Goal: Task Accomplishment & Management: Manage account settings

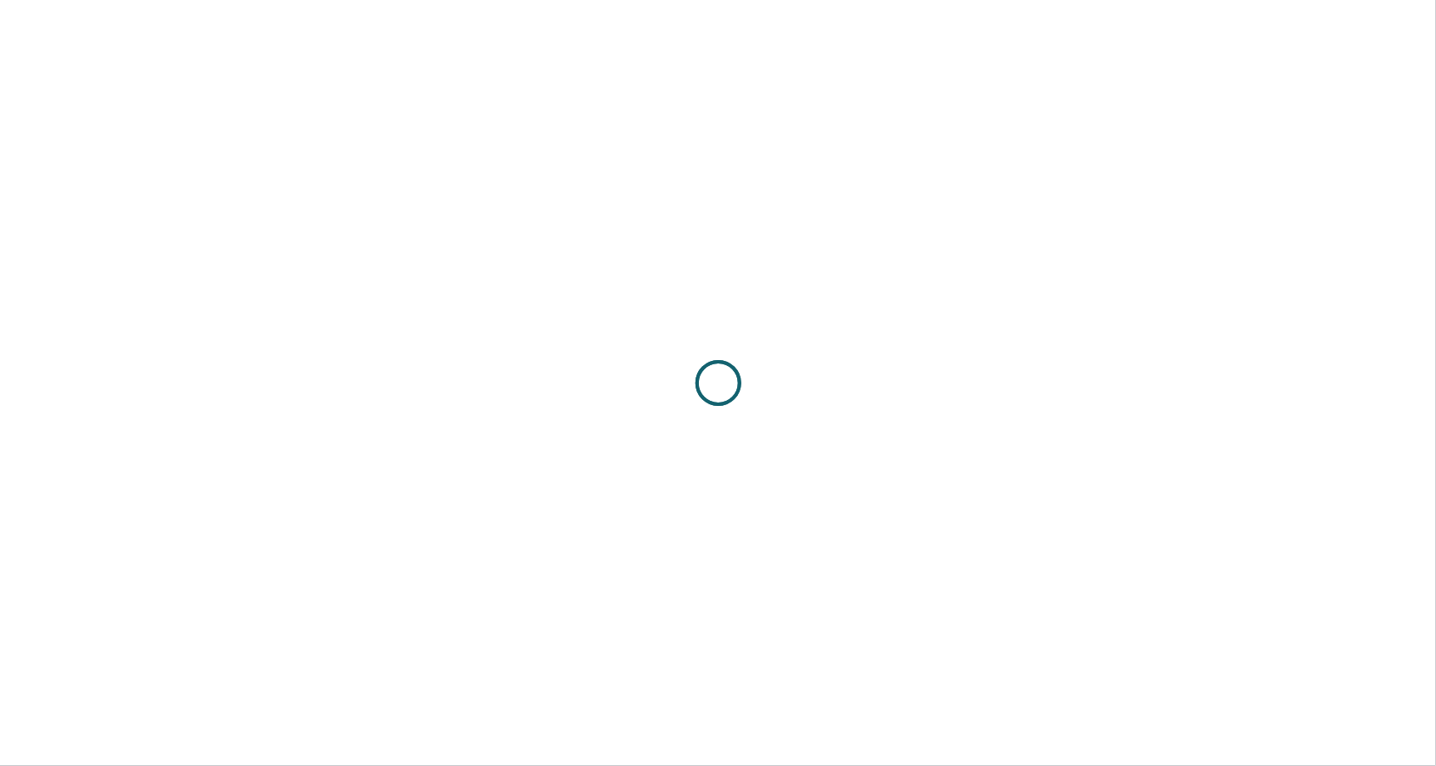
drag, startPoint x: 715, startPoint y: 72, endPoint x: 718, endPoint y: 5, distance: 67.2
click at [718, 5] on div at bounding box center [718, 383] width 1436 height 766
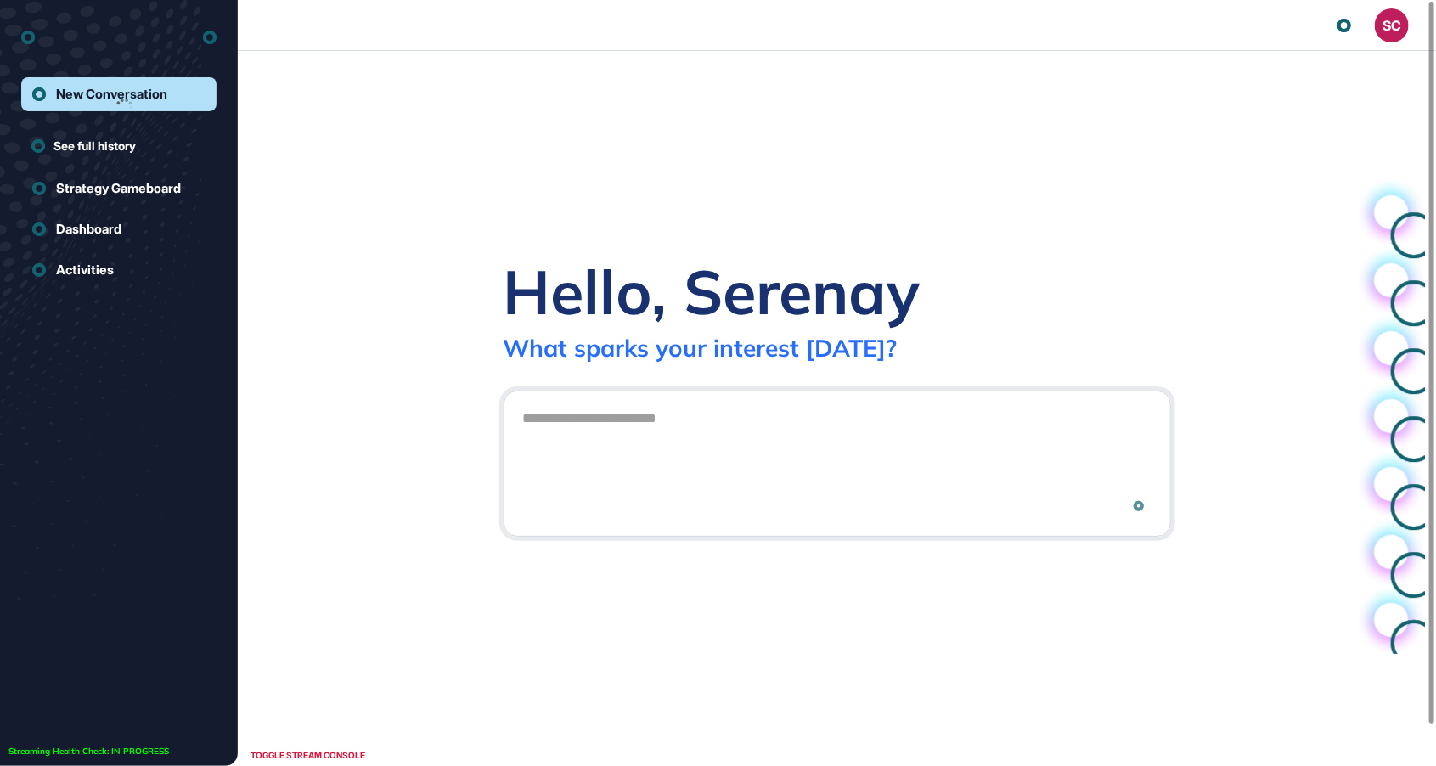
scroll to position [1, 1]
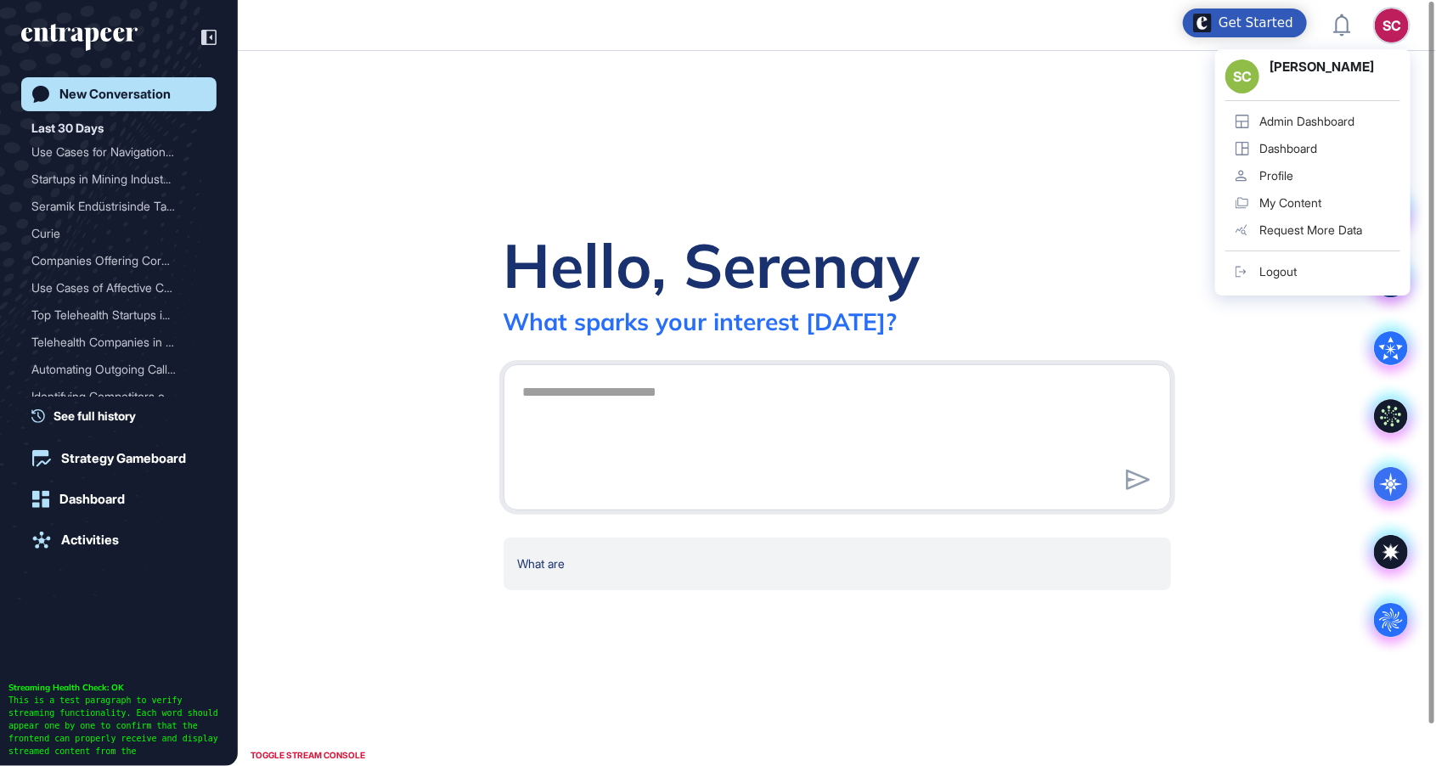
click at [1315, 116] on div "Admin Dashboard" at bounding box center [1306, 122] width 95 height 14
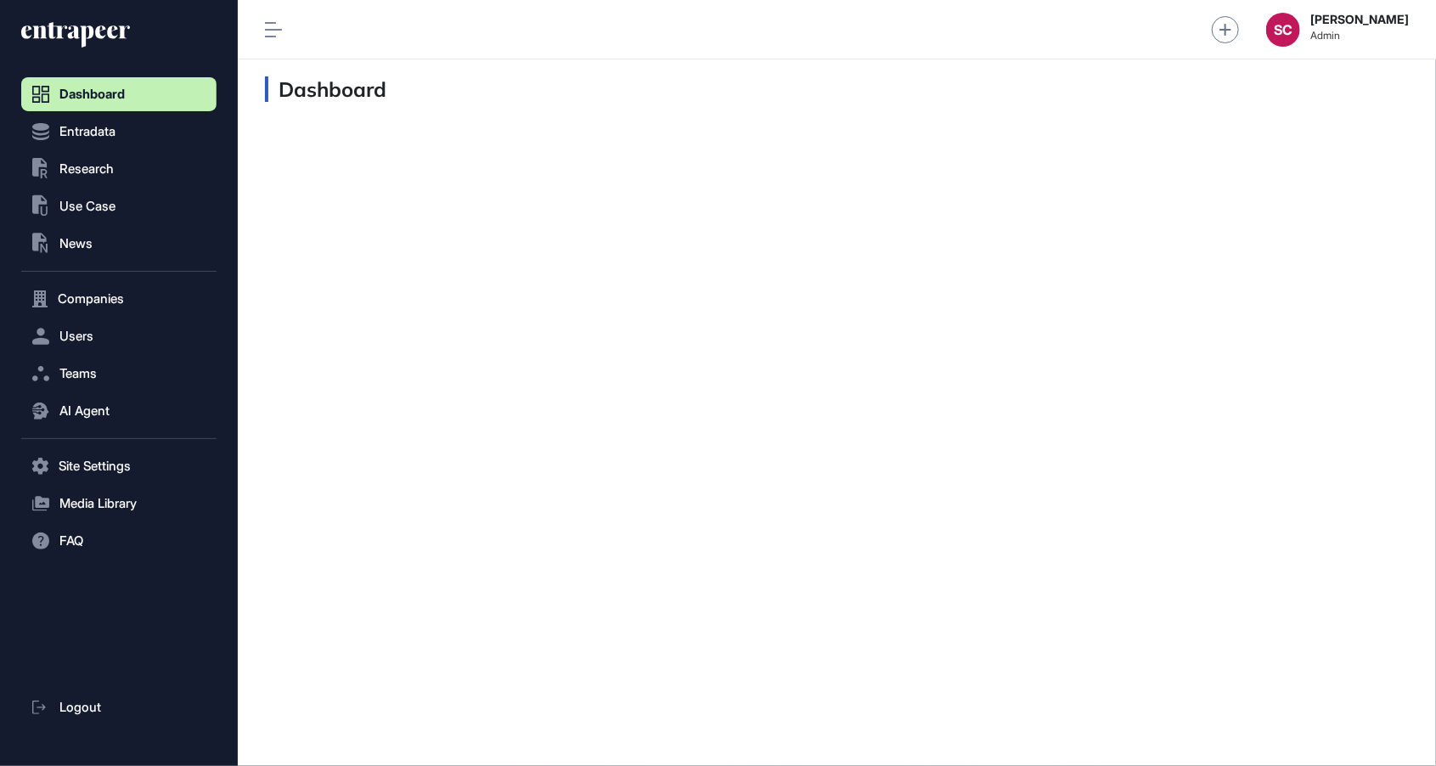
scroll to position [1, 1]
click at [119, 251] on button ".st0{fill:currentColor} News" at bounding box center [118, 244] width 195 height 34
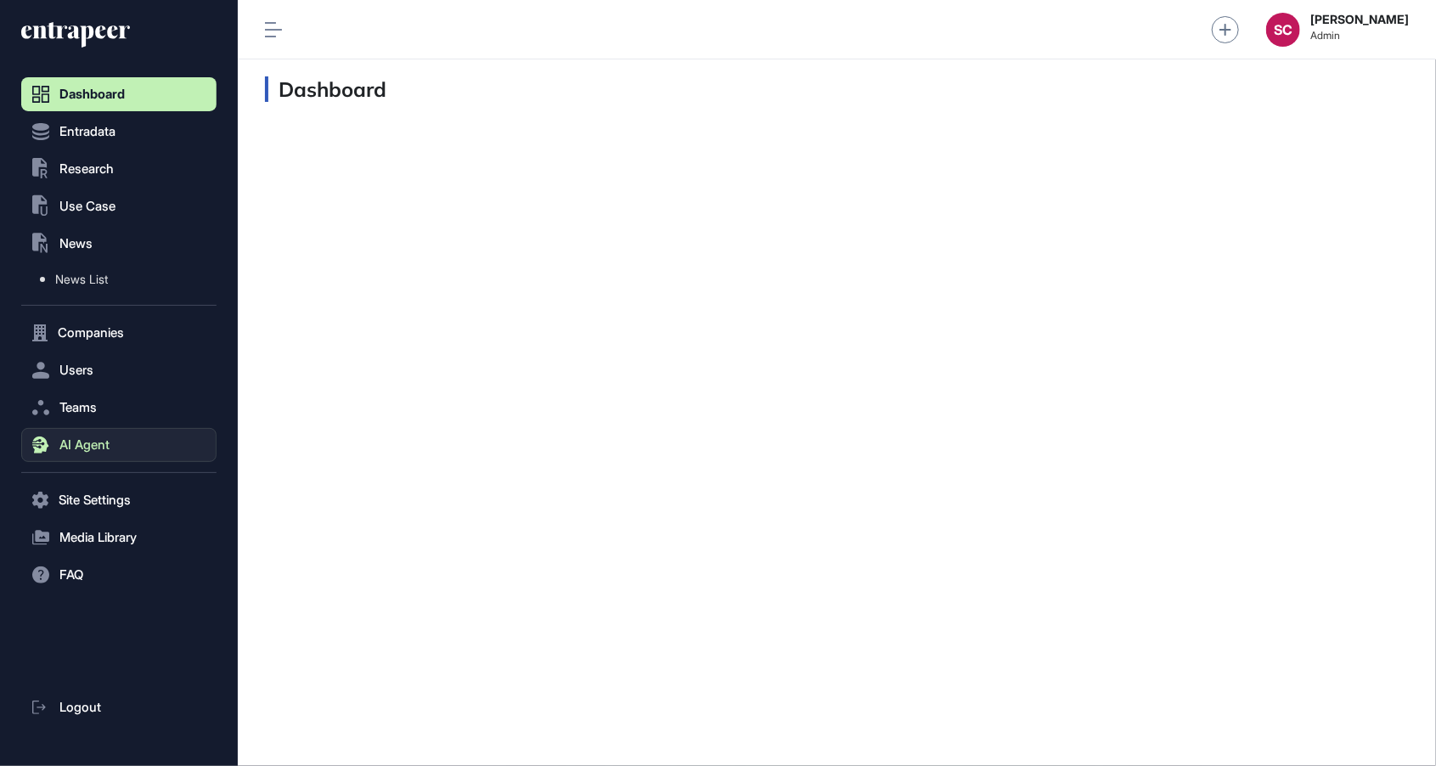
click at [105, 439] on span "AI Agent" at bounding box center [84, 445] width 50 height 14
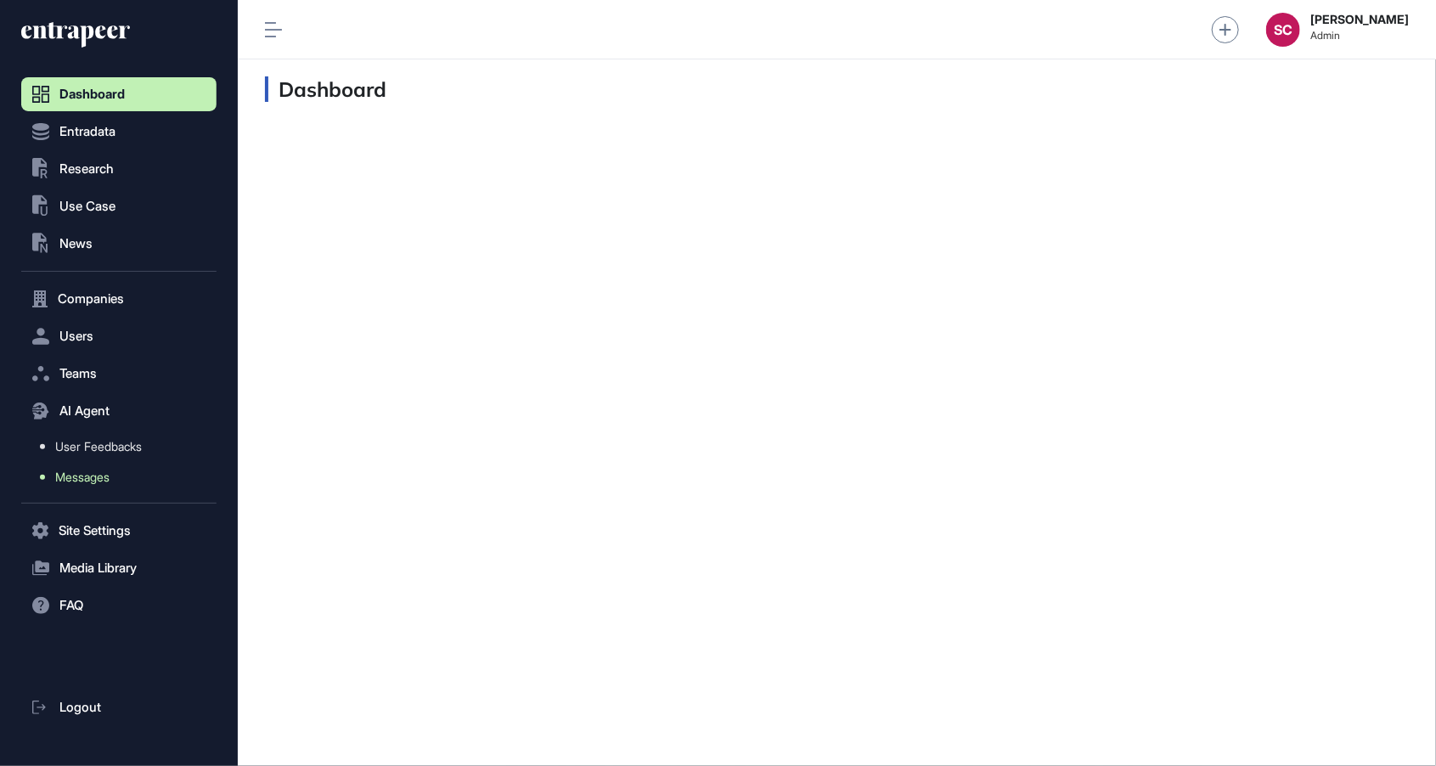
click at [92, 492] on link "Messages" at bounding box center [123, 477] width 187 height 31
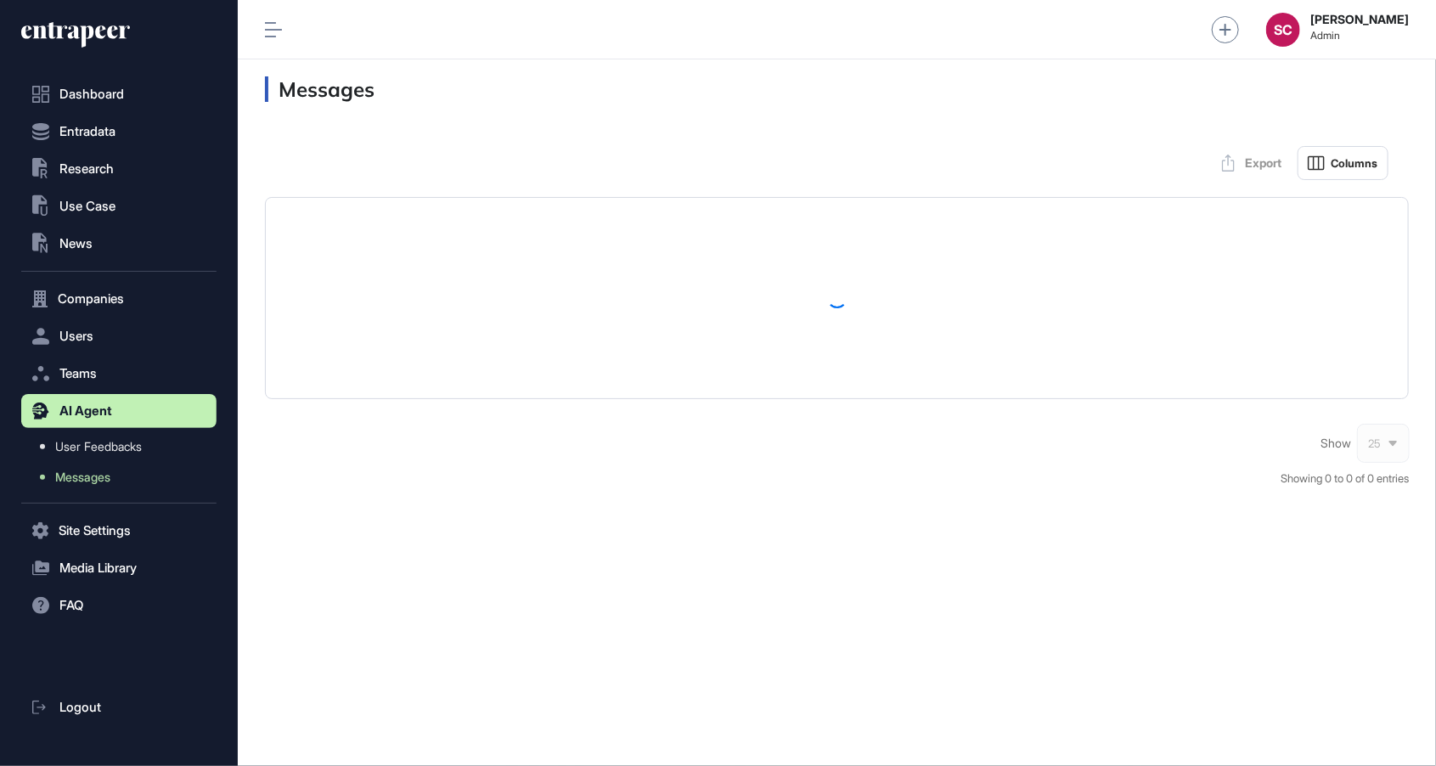
click at [273, 22] on icon at bounding box center [273, 29] width 17 height 15
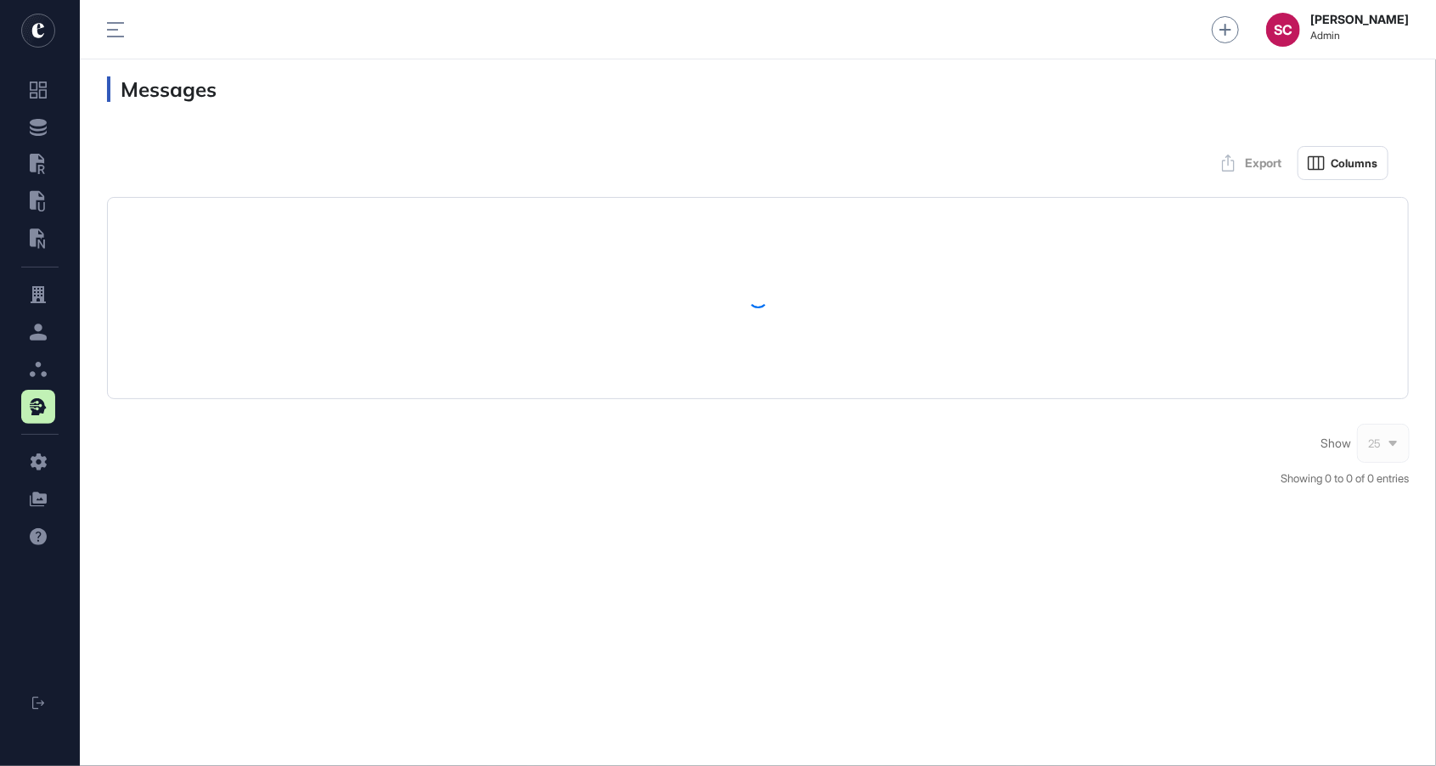
scroll to position [849, 1356]
click at [837, 496] on div "Show 25 Showing 0 to 0 of 0 entries" at bounding box center [758, 465] width 1302 height 78
click at [915, 84] on h3 "Messages" at bounding box center [758, 88] width 1302 height 25
click at [903, 94] on h3 "Messages" at bounding box center [758, 88] width 1302 height 25
click at [909, 104] on div "Messages" at bounding box center [758, 88] width 1356 height 59
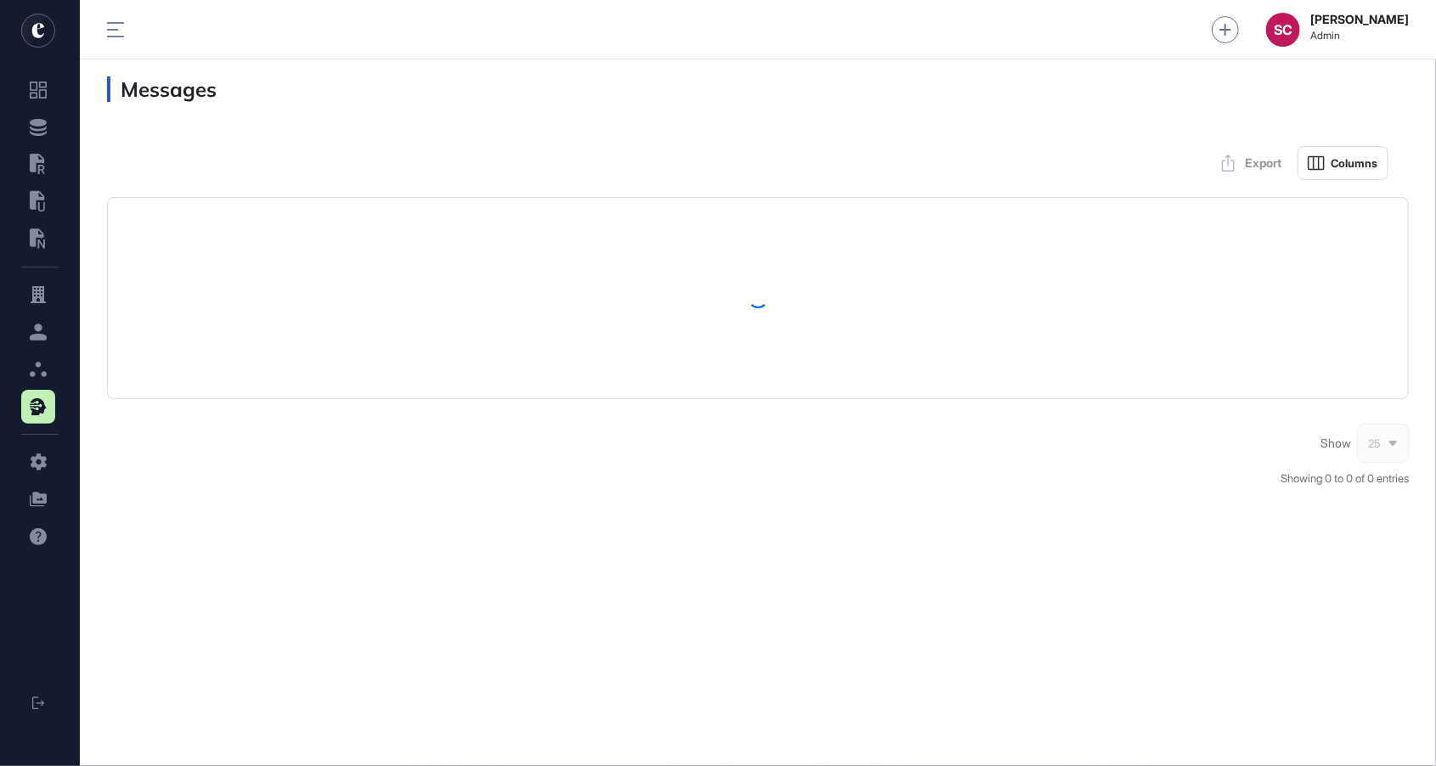
click at [931, 99] on h3 "Messages" at bounding box center [758, 88] width 1302 height 25
click at [962, 89] on h3 "Messages" at bounding box center [758, 88] width 1302 height 25
click at [842, 132] on div "Export Columns Show 25 Showing 0 to 0 of 0 entries" at bounding box center [758, 312] width 1356 height 386
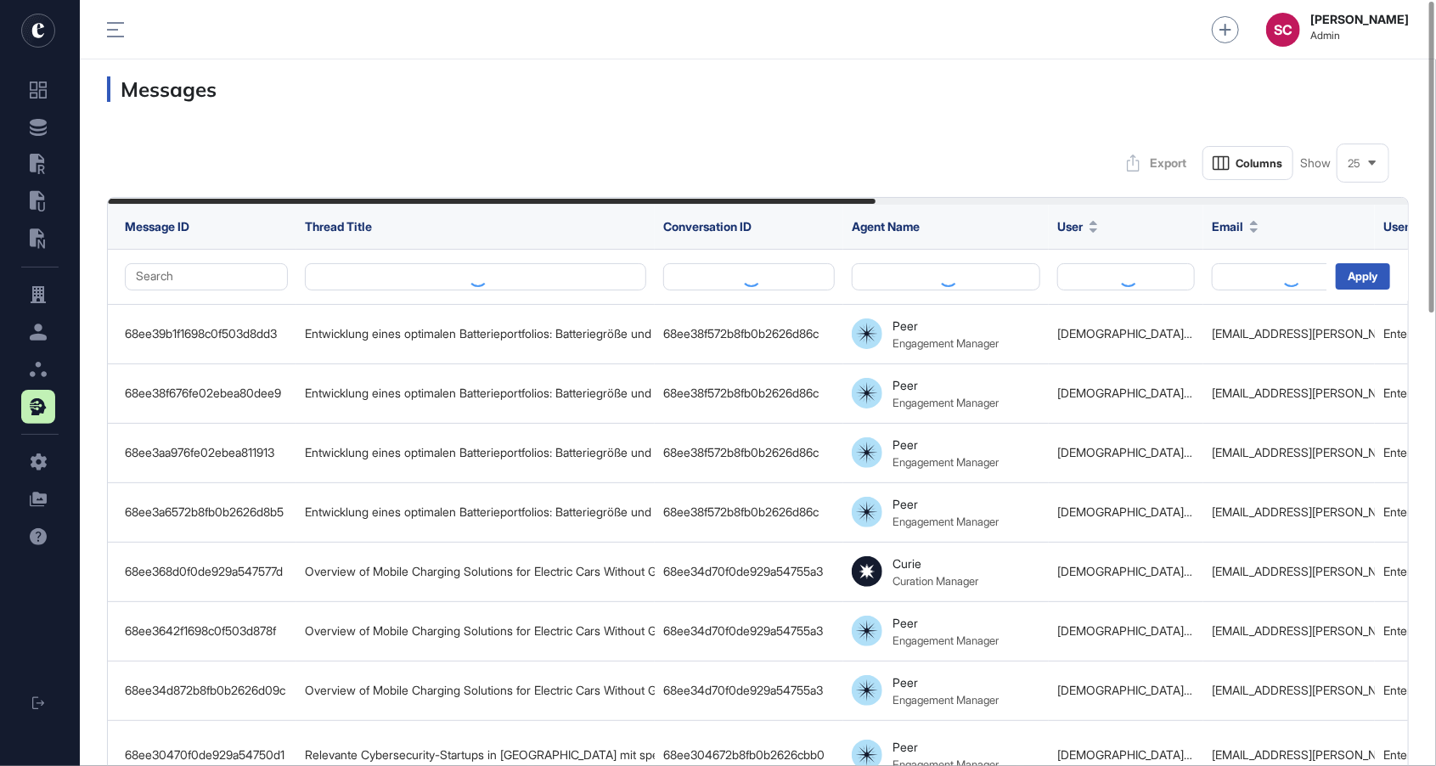
click at [1366, 170] on div "25" at bounding box center [1363, 163] width 51 height 33
click at [1371, 343] on li "100" at bounding box center [1363, 340] width 41 height 34
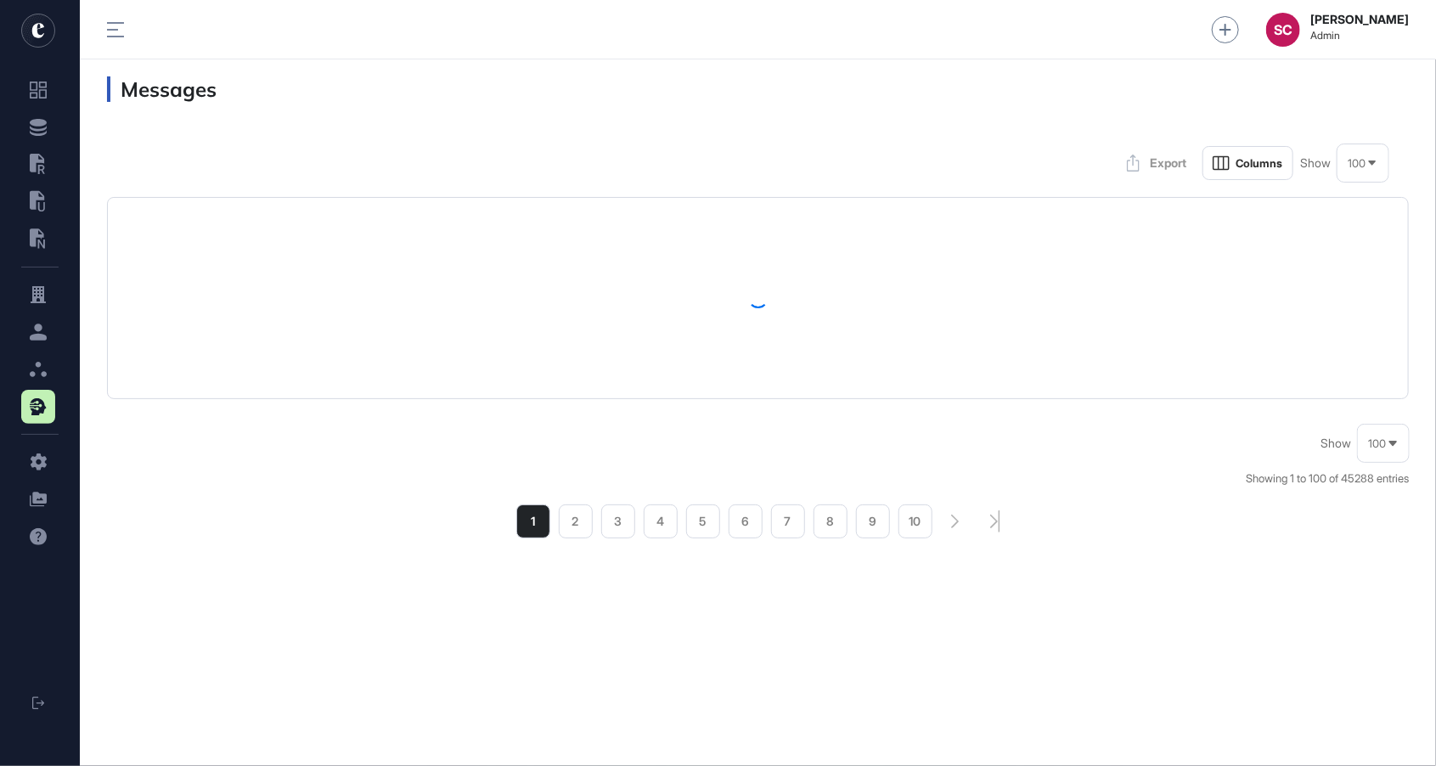
click at [1371, 343] on table at bounding box center [758, 298] width 1300 height 200
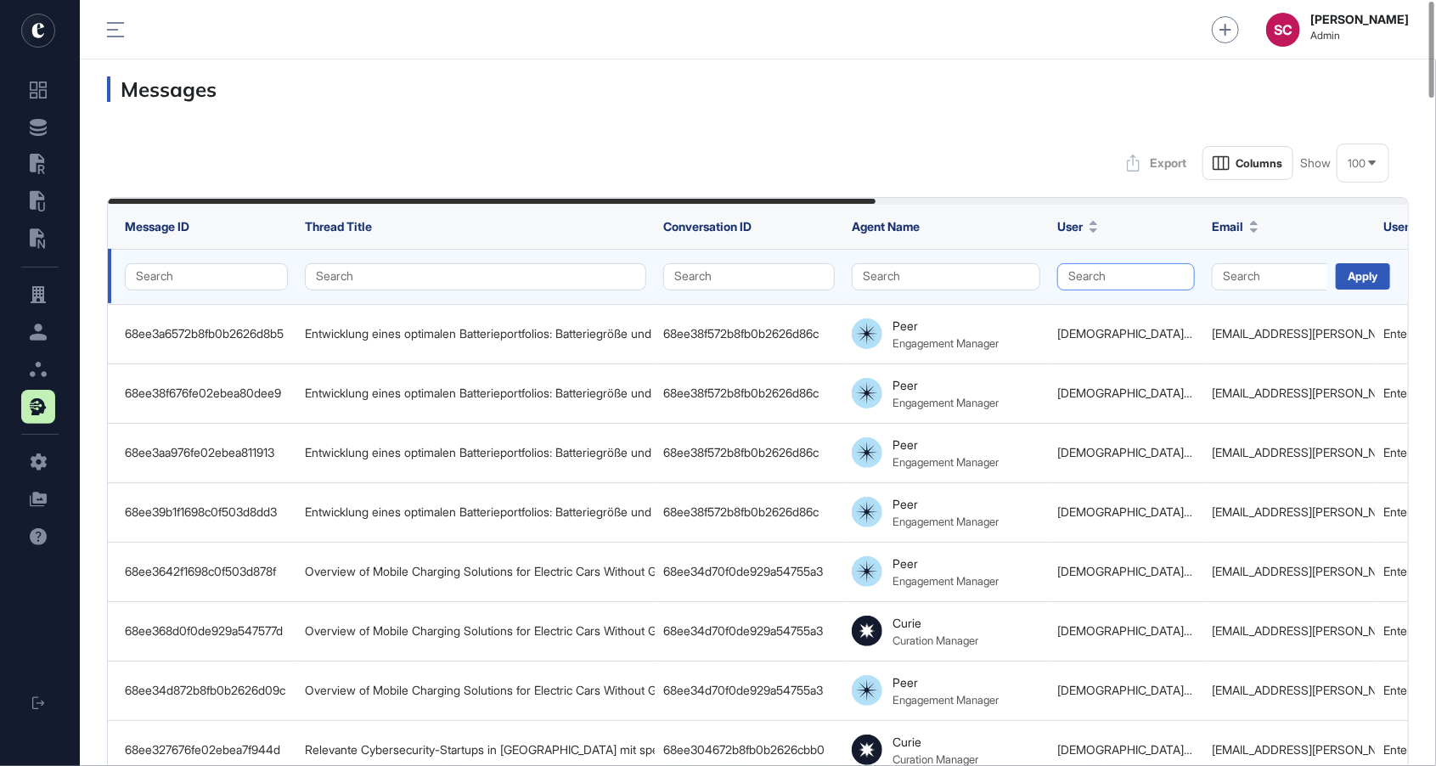
click at [1101, 276] on button "Search" at bounding box center [1126, 276] width 138 height 27
click at [954, 273] on button "Search" at bounding box center [946, 276] width 189 height 27
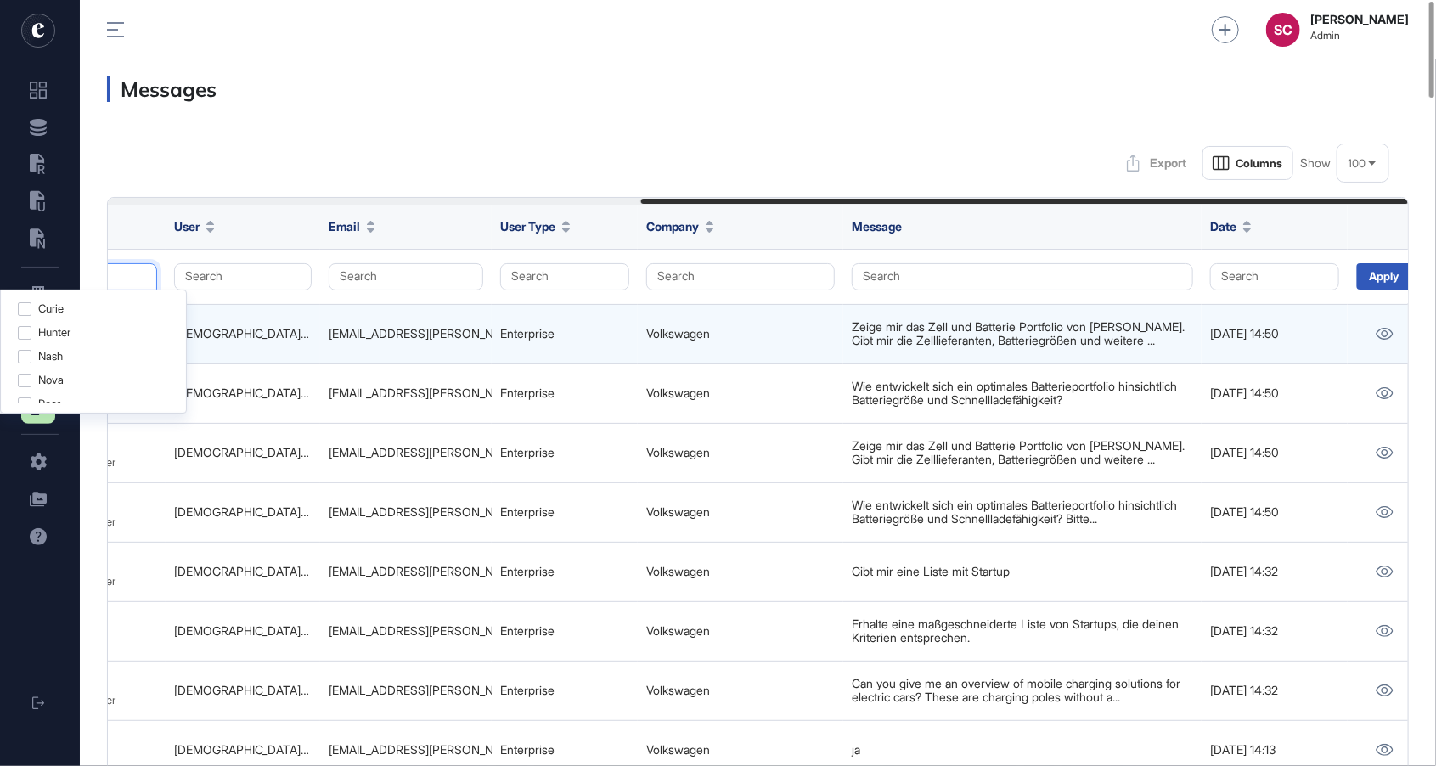
scroll to position [0, 904]
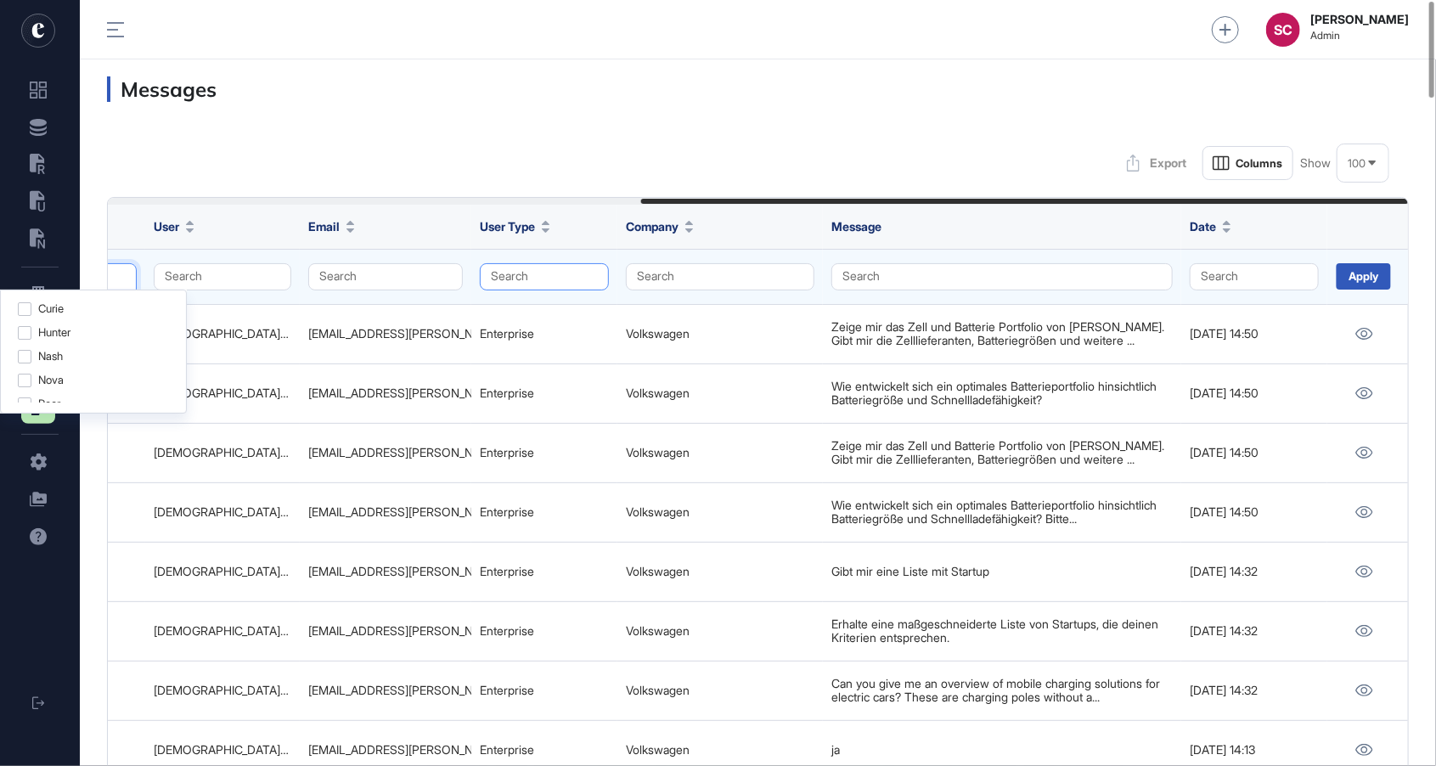
click at [531, 275] on button "Search" at bounding box center [544, 276] width 129 height 27
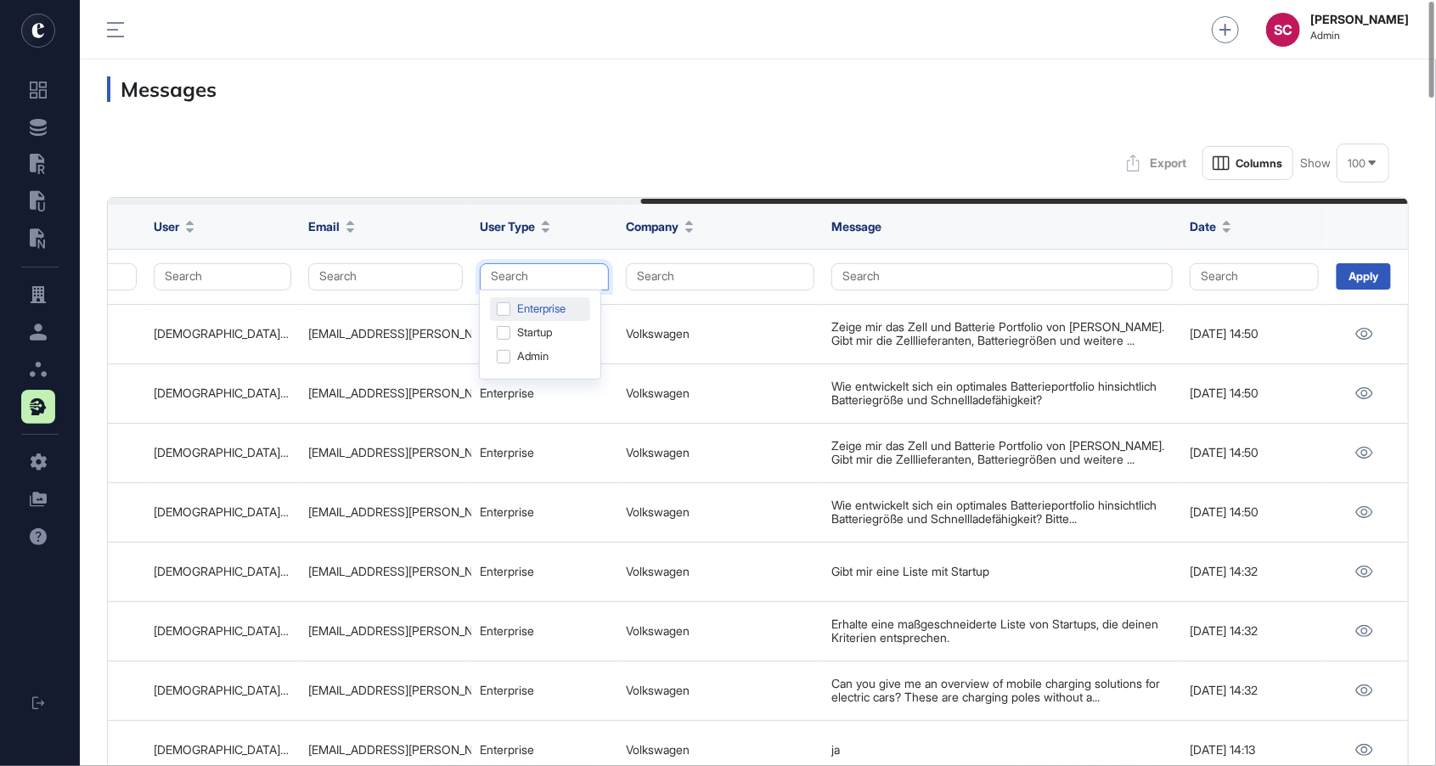
click at [551, 303] on div "Enterprise" at bounding box center [540, 309] width 100 height 24
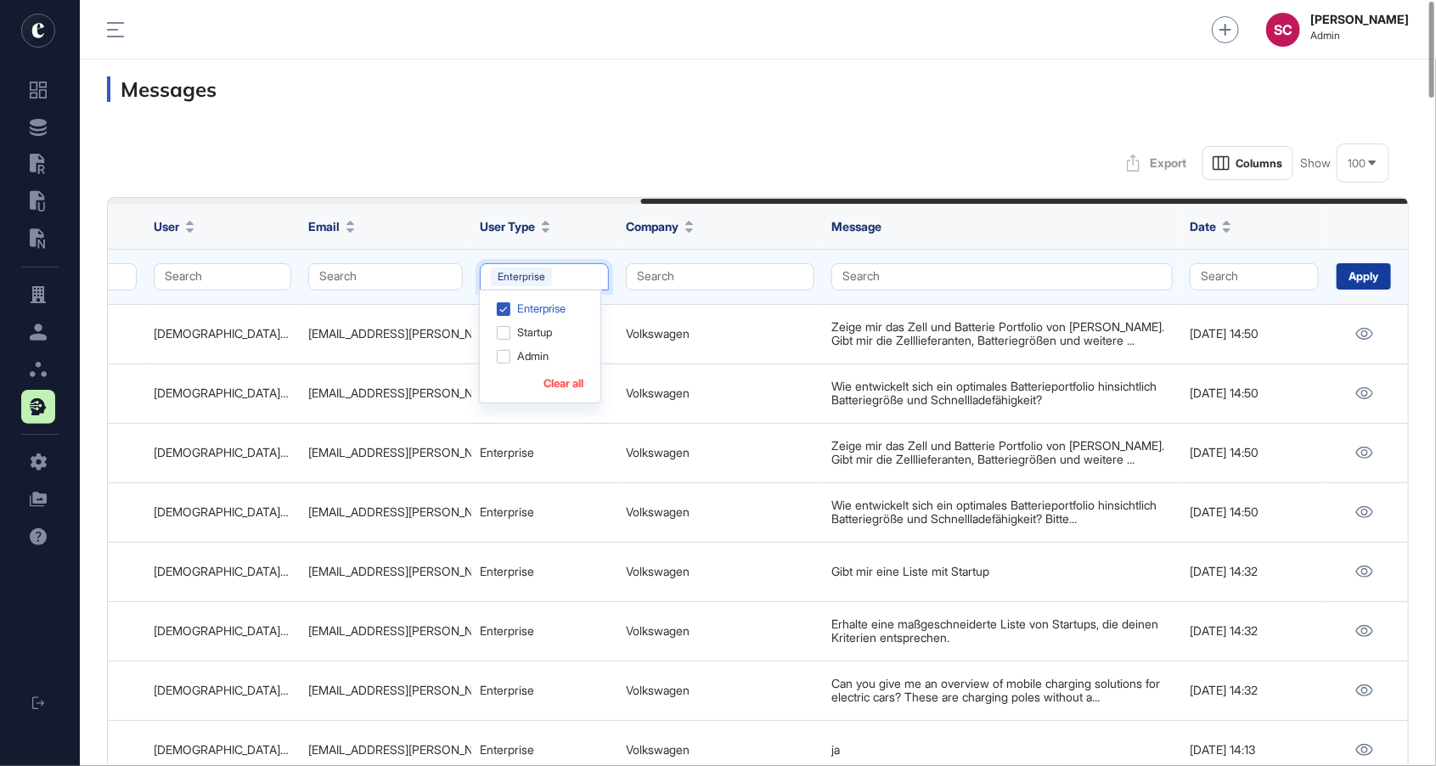
click at [1374, 263] on div "Apply" at bounding box center [1364, 276] width 54 height 26
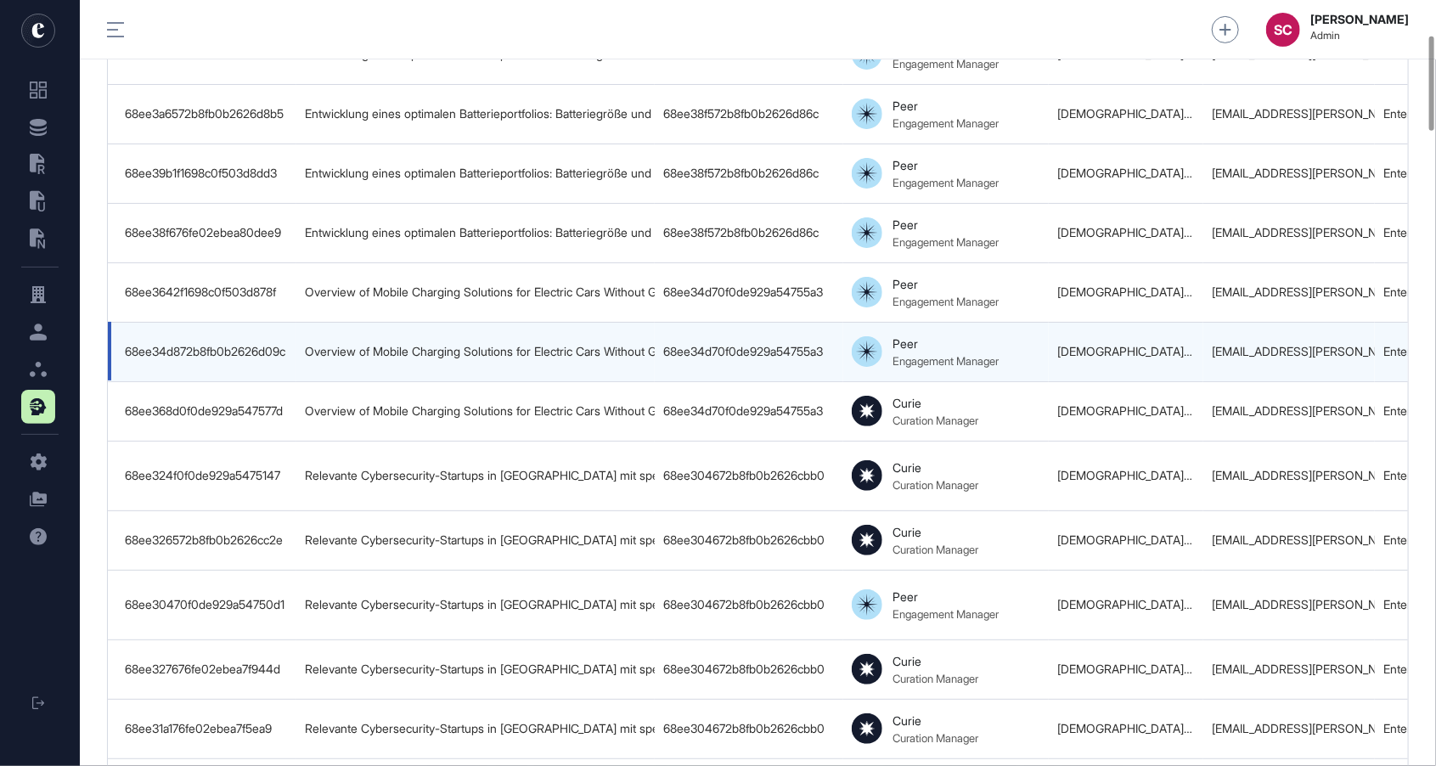
scroll to position [280, 0]
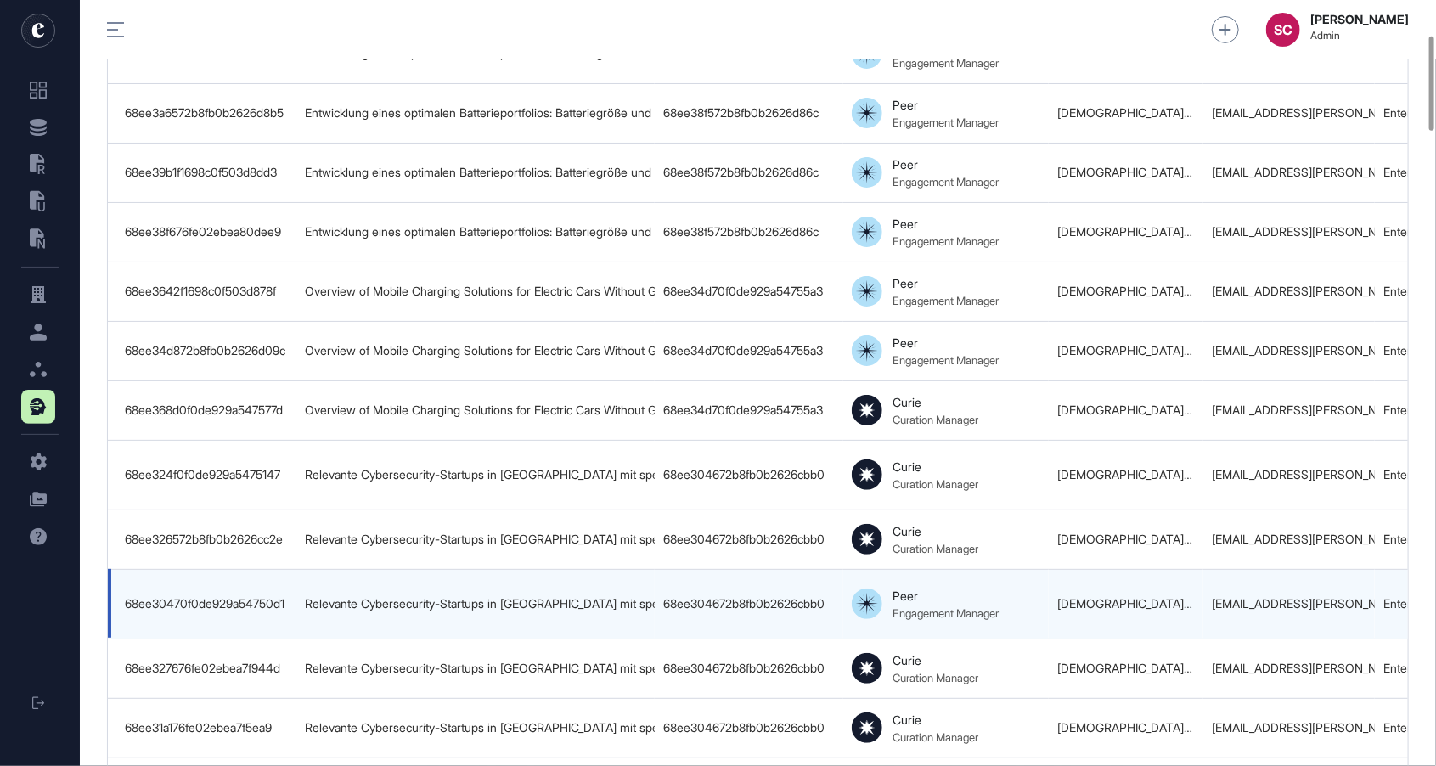
click at [1135, 601] on td "[DEMOGRAPHIC_DATA][PERSON_NAME]" at bounding box center [1126, 604] width 155 height 70
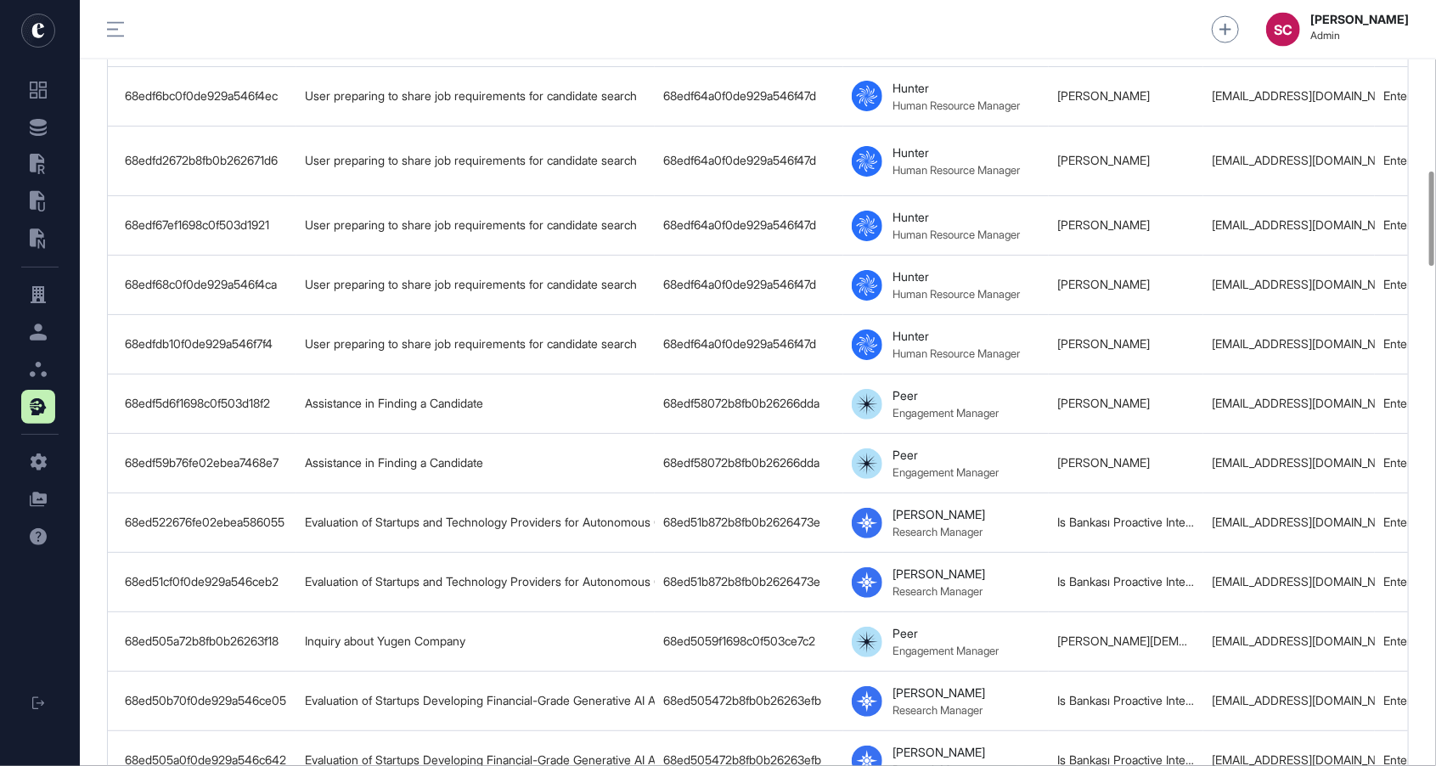
scroll to position [1391, 0]
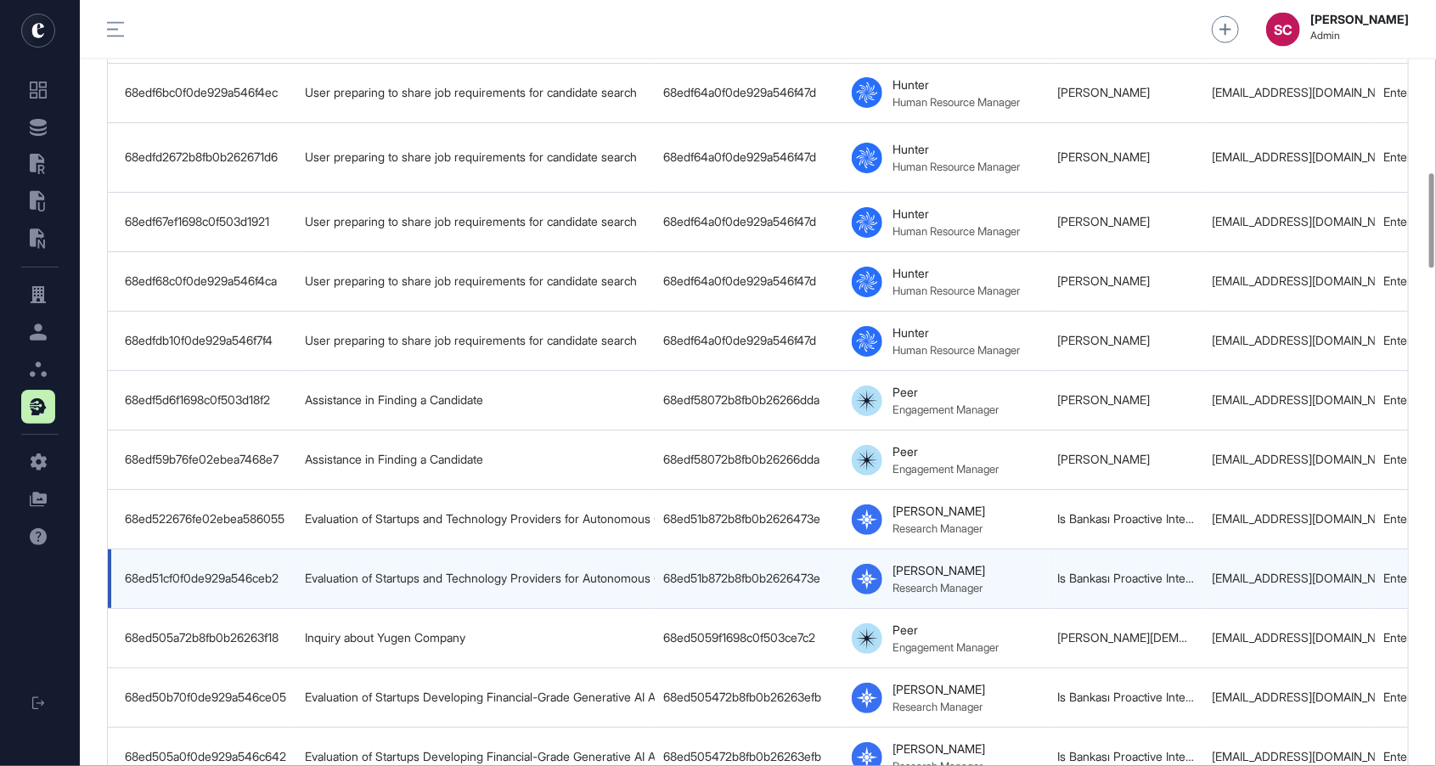
click at [1203, 606] on td "[EMAIL_ADDRESS][DOMAIN_NAME]" at bounding box center [1289, 578] width 172 height 59
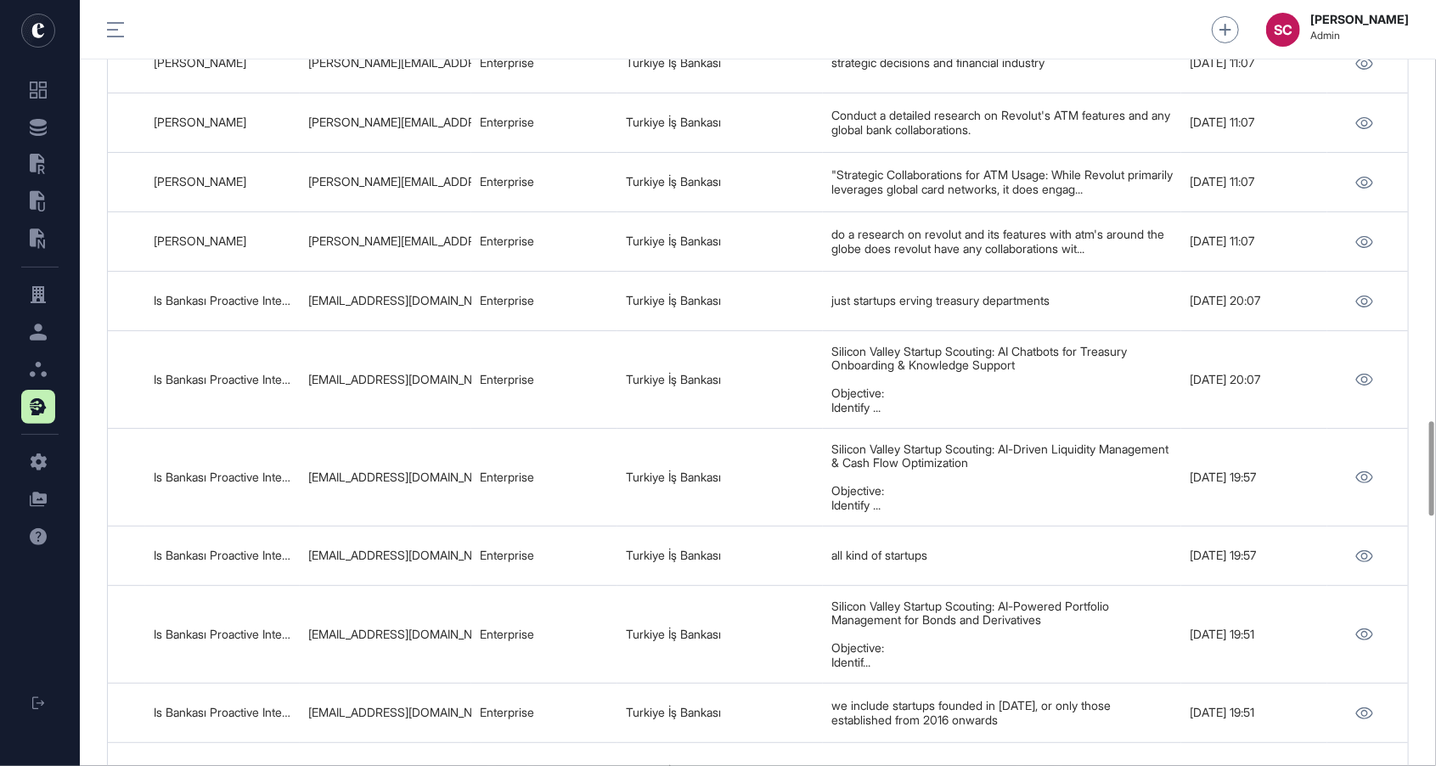
scroll to position [3396, 0]
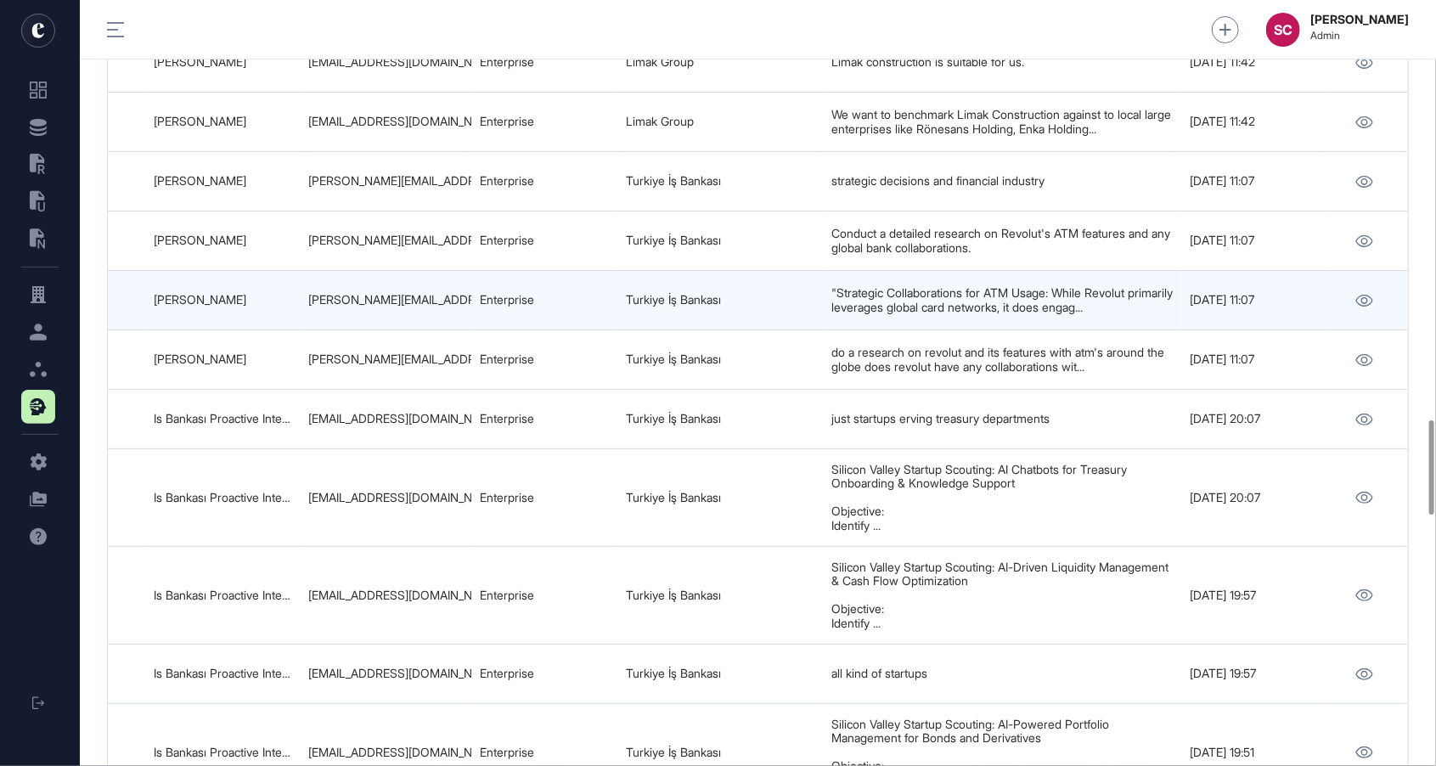
click at [1233, 330] on td "[DATE] 11:07" at bounding box center [1254, 300] width 146 height 59
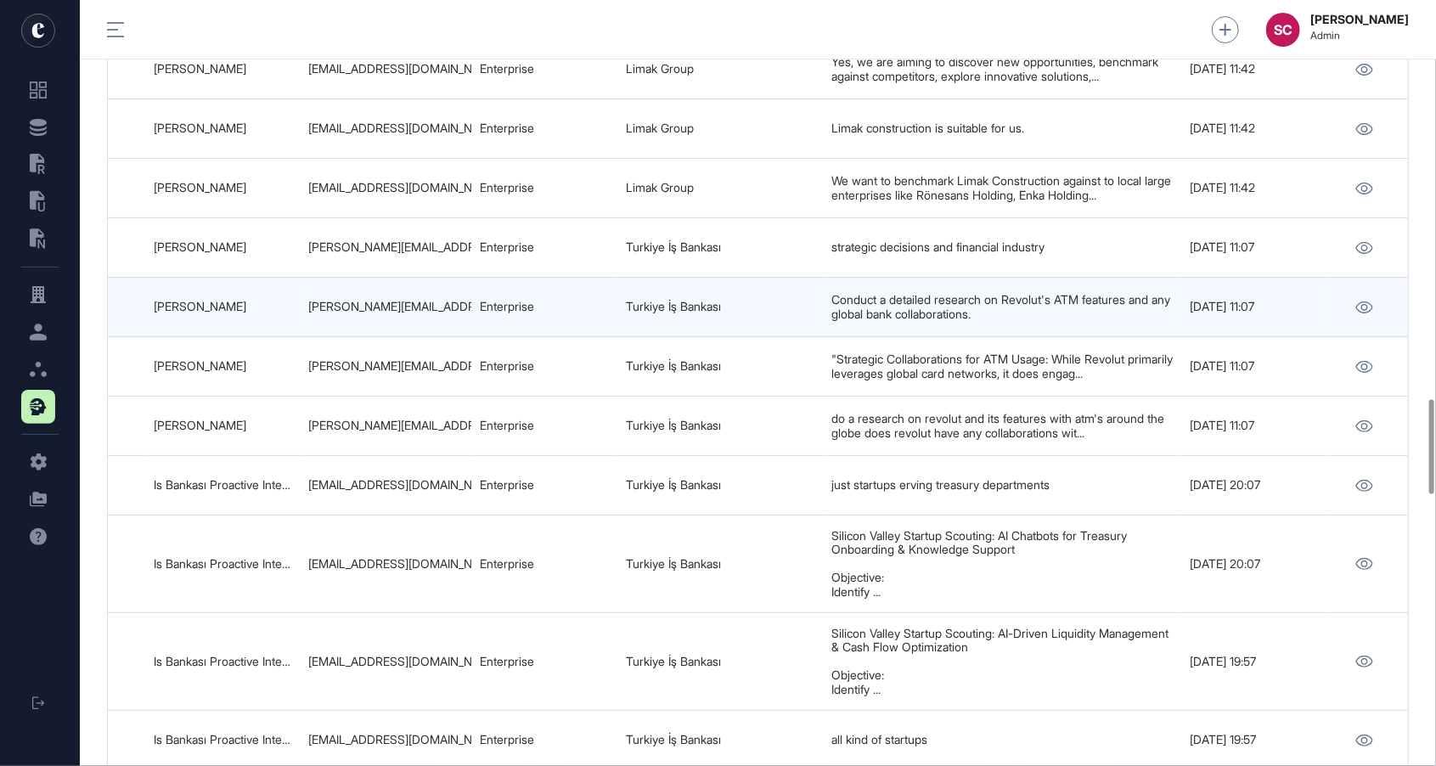
click at [1233, 330] on td "[DATE] 11:07" at bounding box center [1254, 307] width 146 height 59
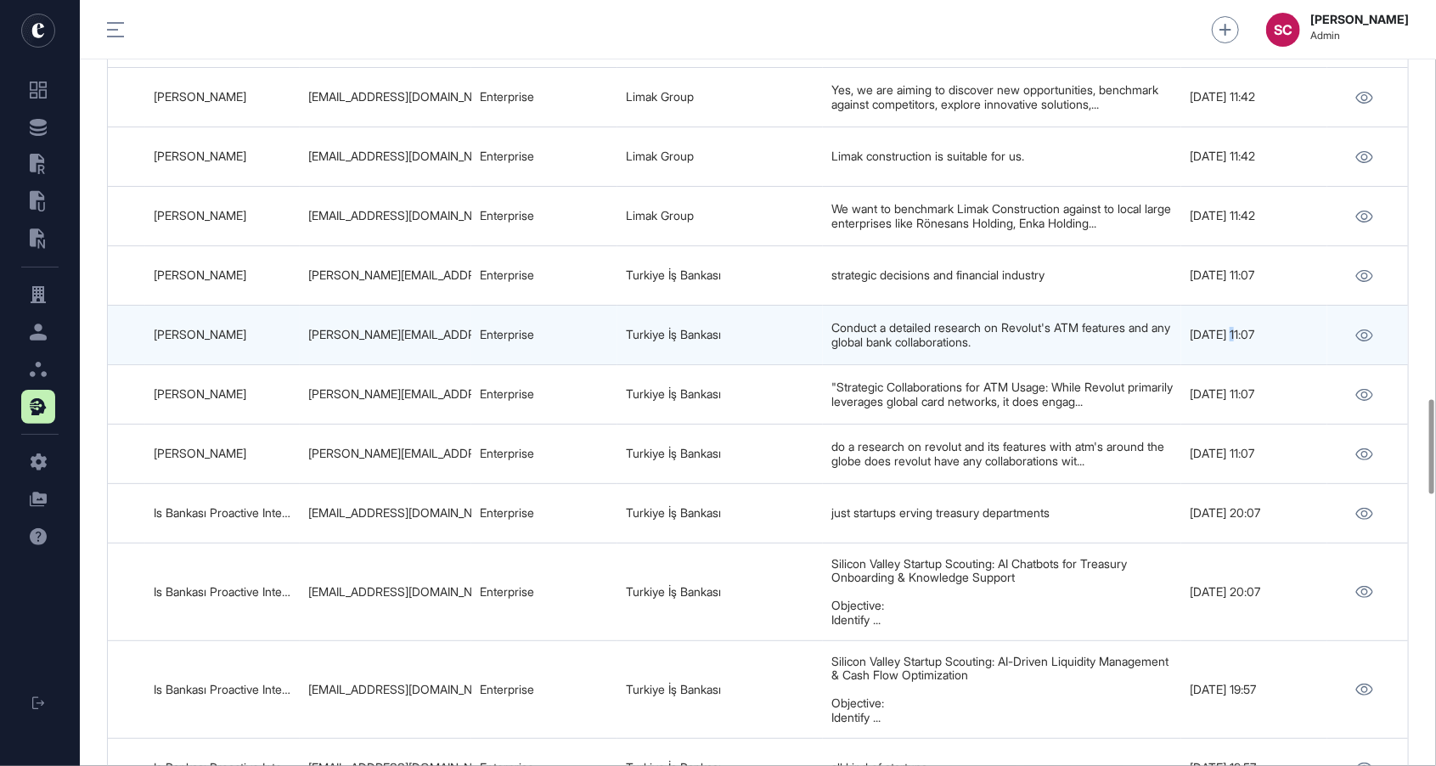
click at [1233, 330] on div "[DATE] 11:07" at bounding box center [1254, 335] width 129 height 14
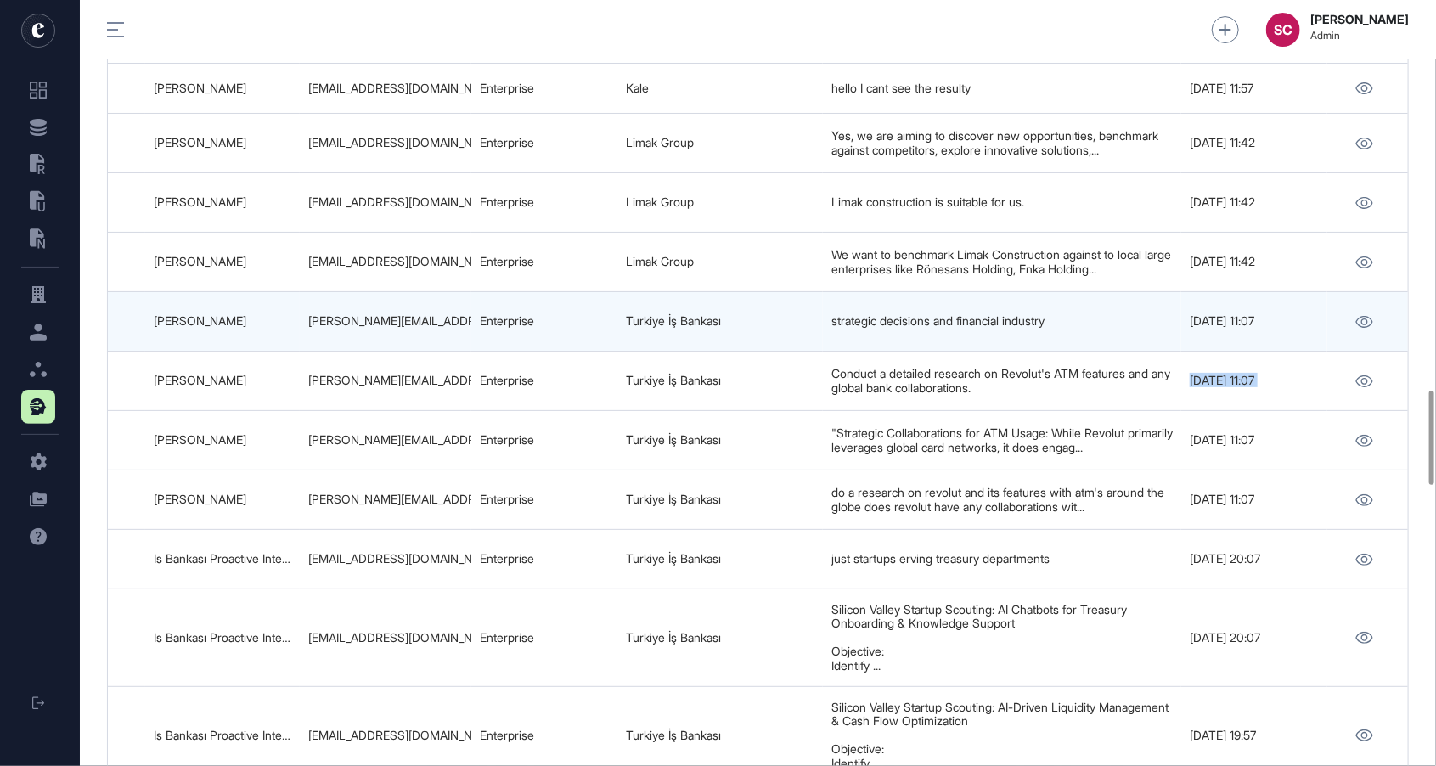
click at [1233, 330] on td "[DATE] 11:07" at bounding box center [1254, 321] width 146 height 59
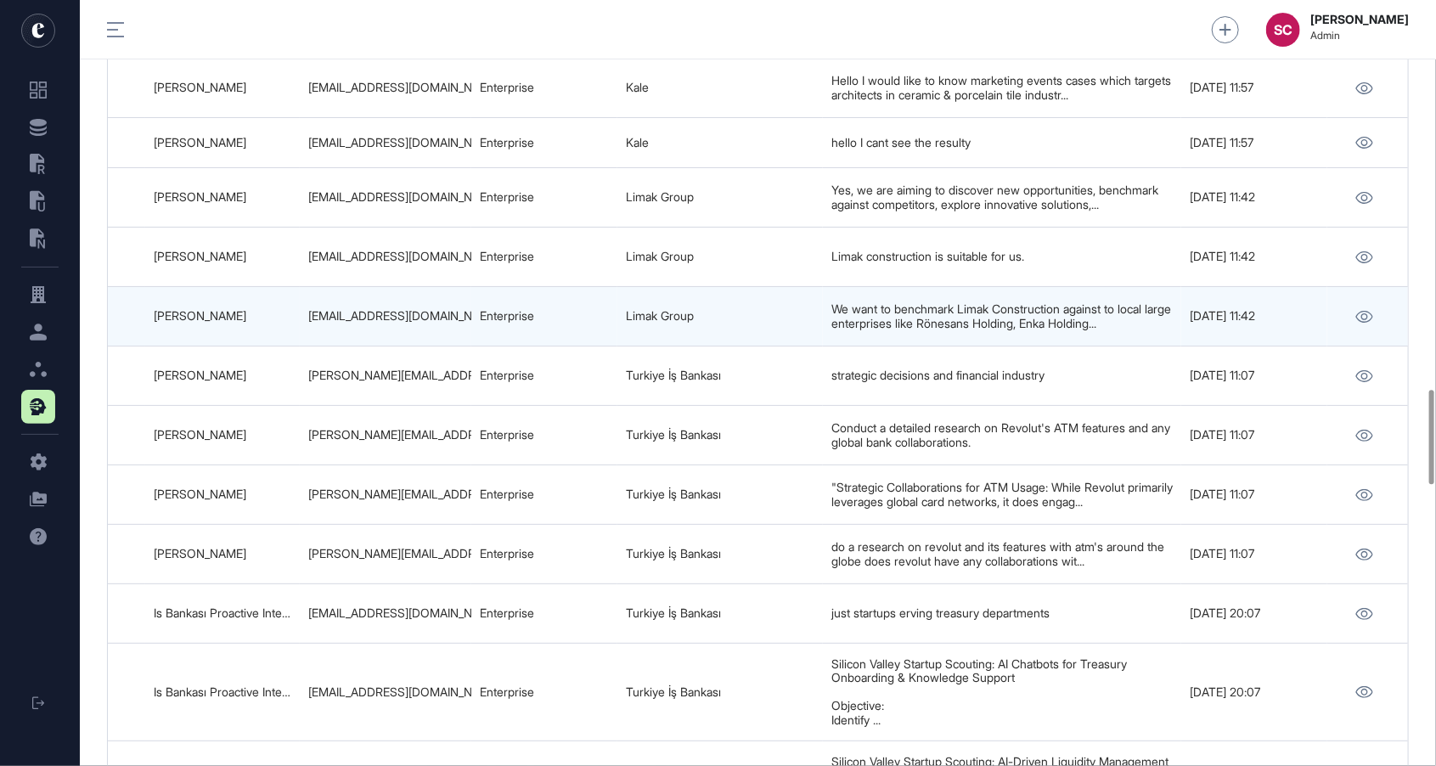
click at [1233, 330] on td "[DATE] 11:42" at bounding box center [1254, 316] width 146 height 59
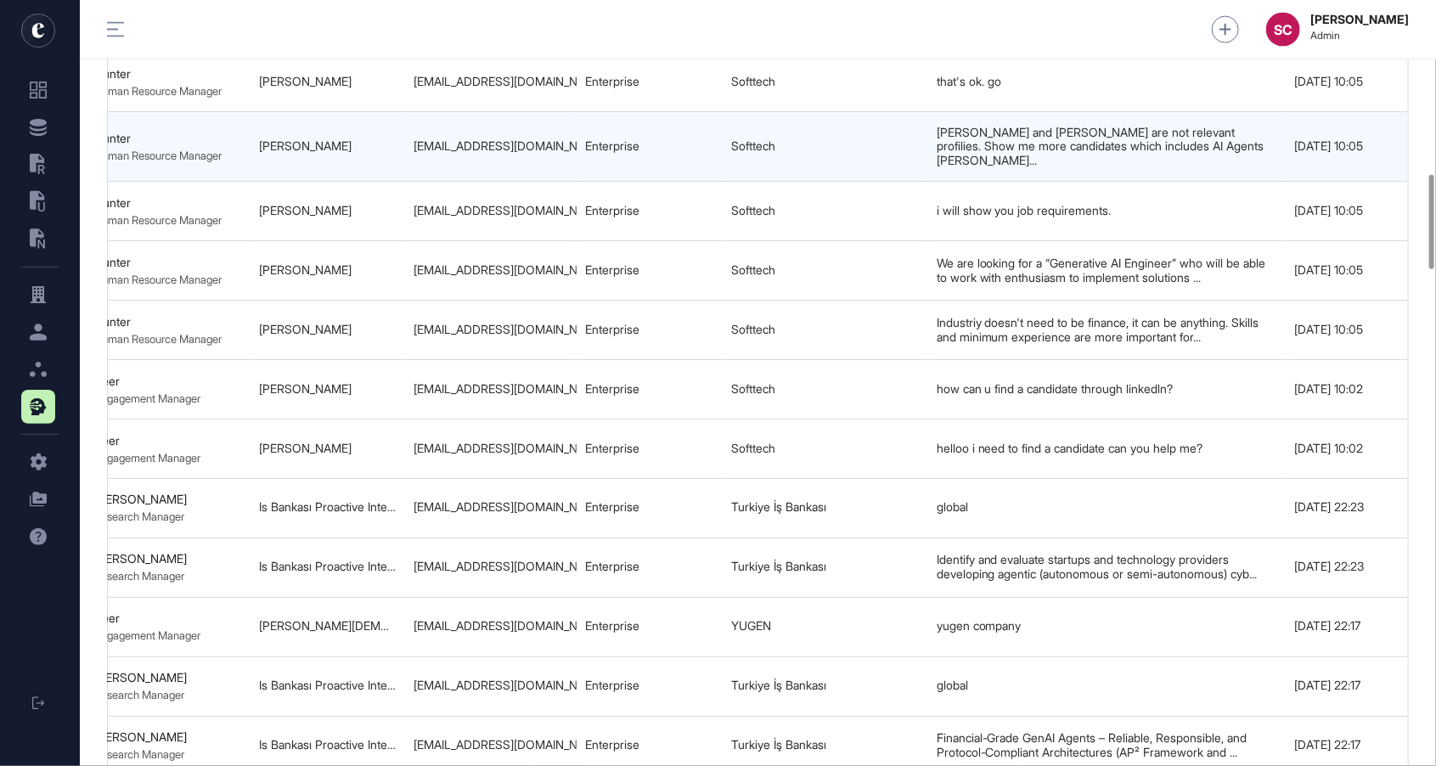
scroll to position [0, 904]
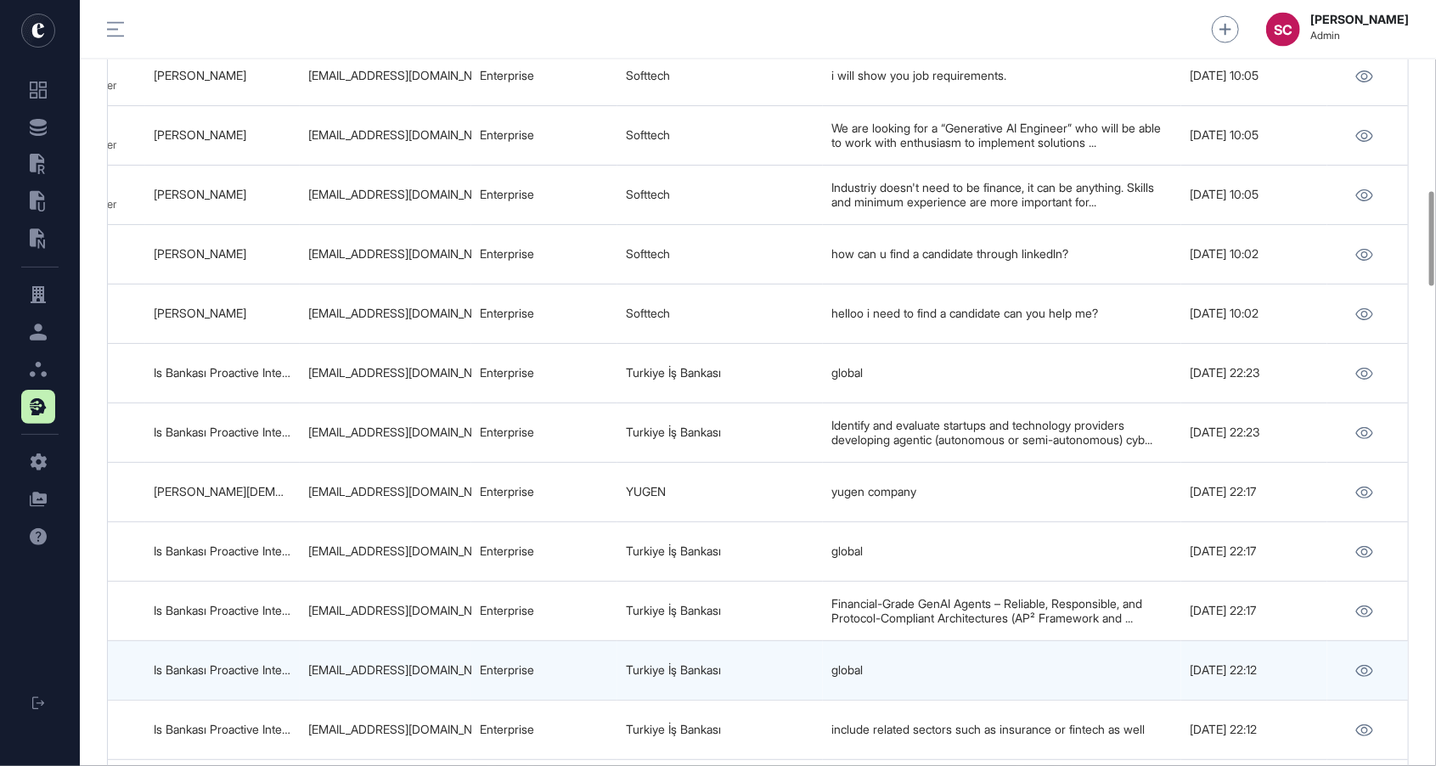
click at [1140, 658] on td "global" at bounding box center [1002, 670] width 358 height 59
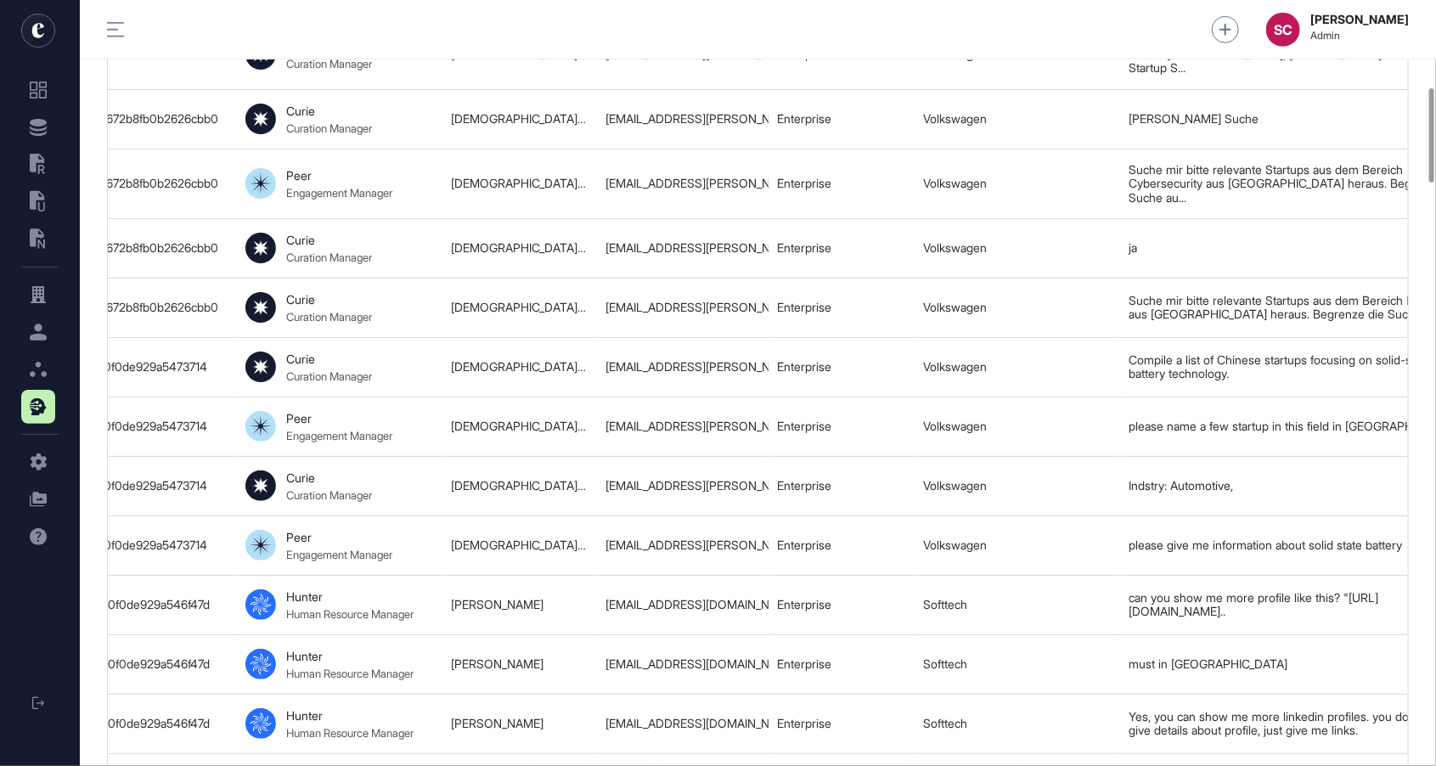
scroll to position [0, 0]
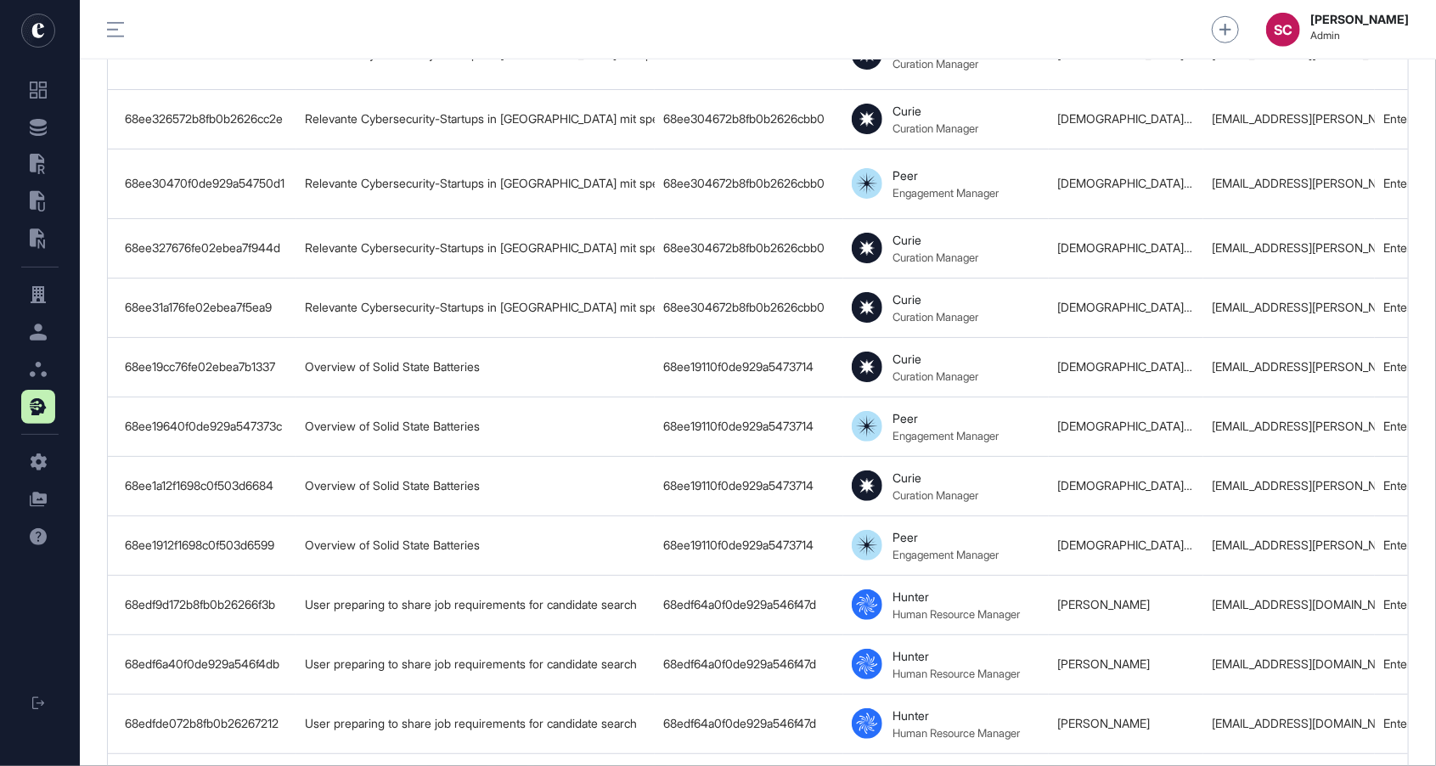
click at [1343, 0] on html ".st0{fill:currentColor} .st0{fill:currentColor} .st0{fill:currentColor} Logout …" at bounding box center [718, 383] width 1436 height 766
